Goal: Transaction & Acquisition: Purchase product/service

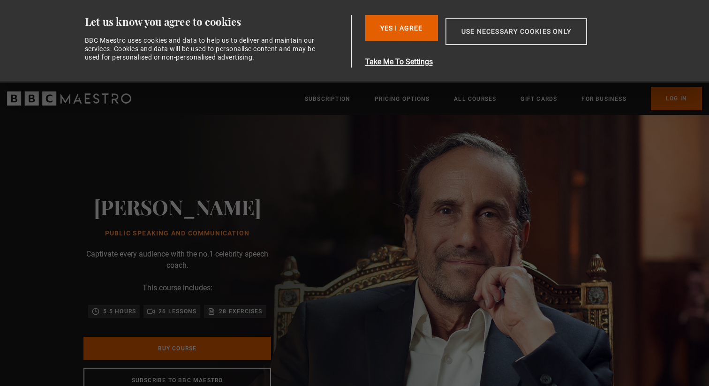
click at [499, 38] on button "Use necessary cookies only" at bounding box center [517, 31] width 142 height 27
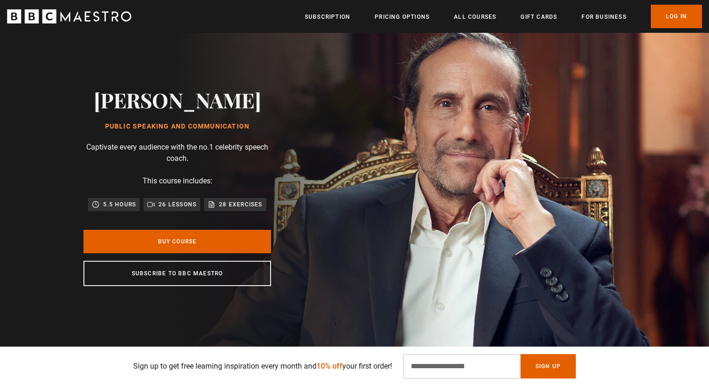
scroll to position [20, 0]
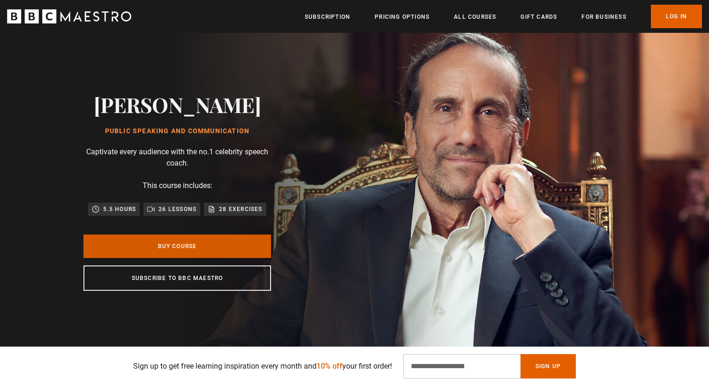
click at [210, 244] on link "Buy Course" at bounding box center [177, 246] width 188 height 23
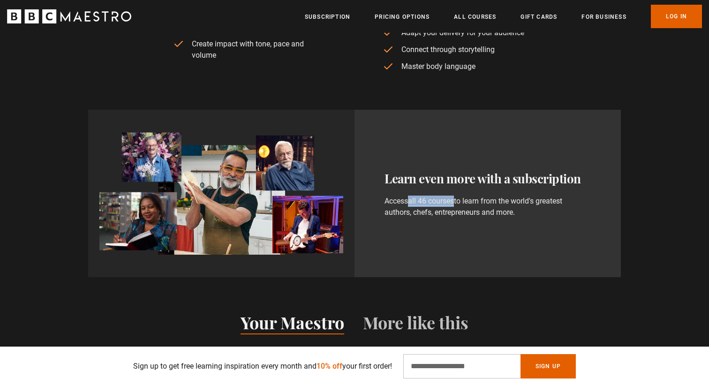
scroll to position [0, 175]
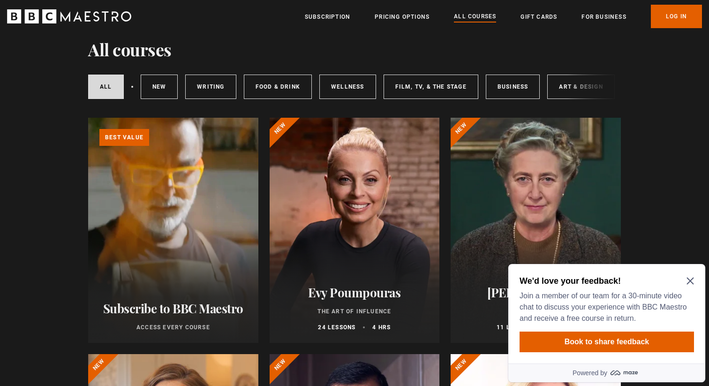
scroll to position [54, 0]
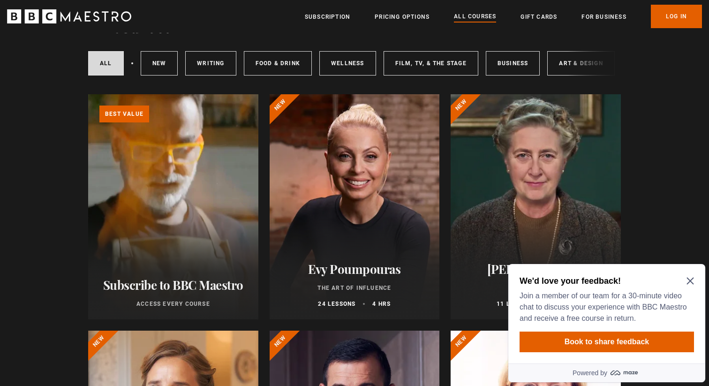
click at [686, 280] on h2 "We'd love your feedback!" at bounding box center [605, 280] width 171 height 11
click at [425, 18] on link "Pricing Options" at bounding box center [402, 16] width 55 height 9
